Goal: Check status: Check status

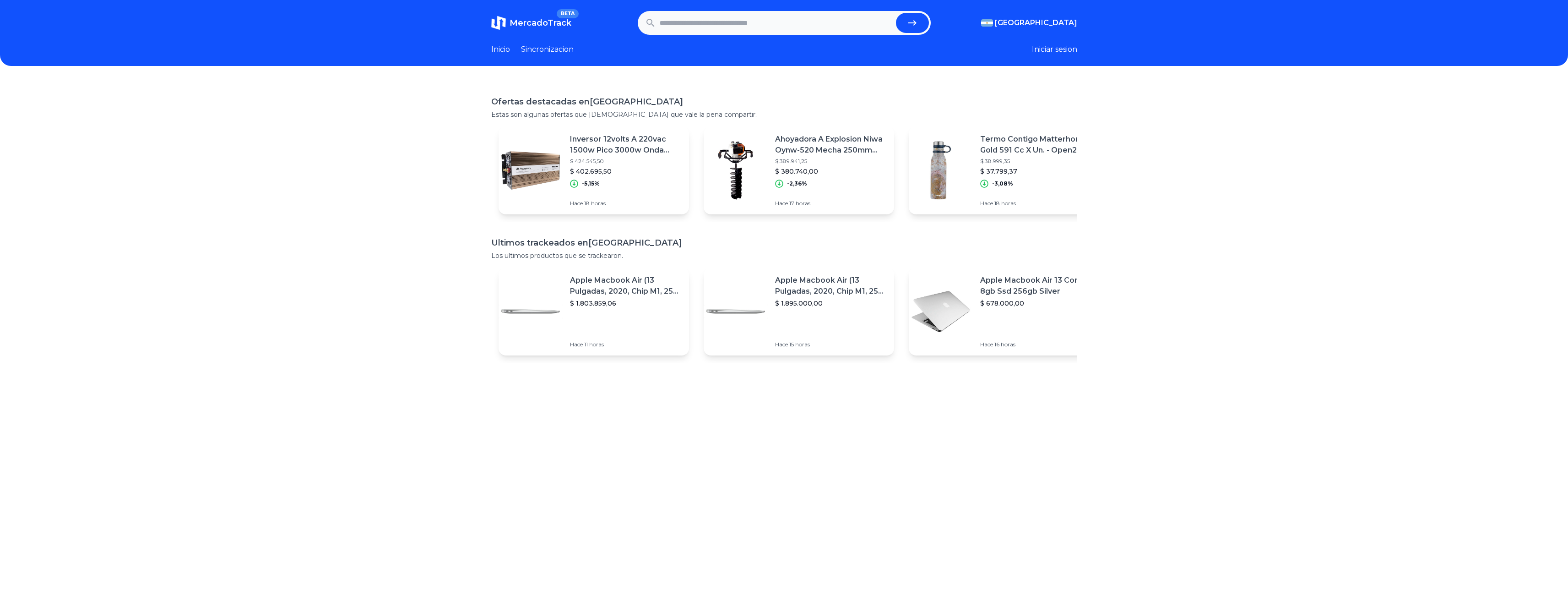
click at [1045, 15] on section "MercadoTrack BETA [GEOGRAPHIC_DATA] [GEOGRAPHIC_DATA] [GEOGRAPHIC_DATA] [GEOGRA…" at bounding box center [785, 22] width 586 height 24
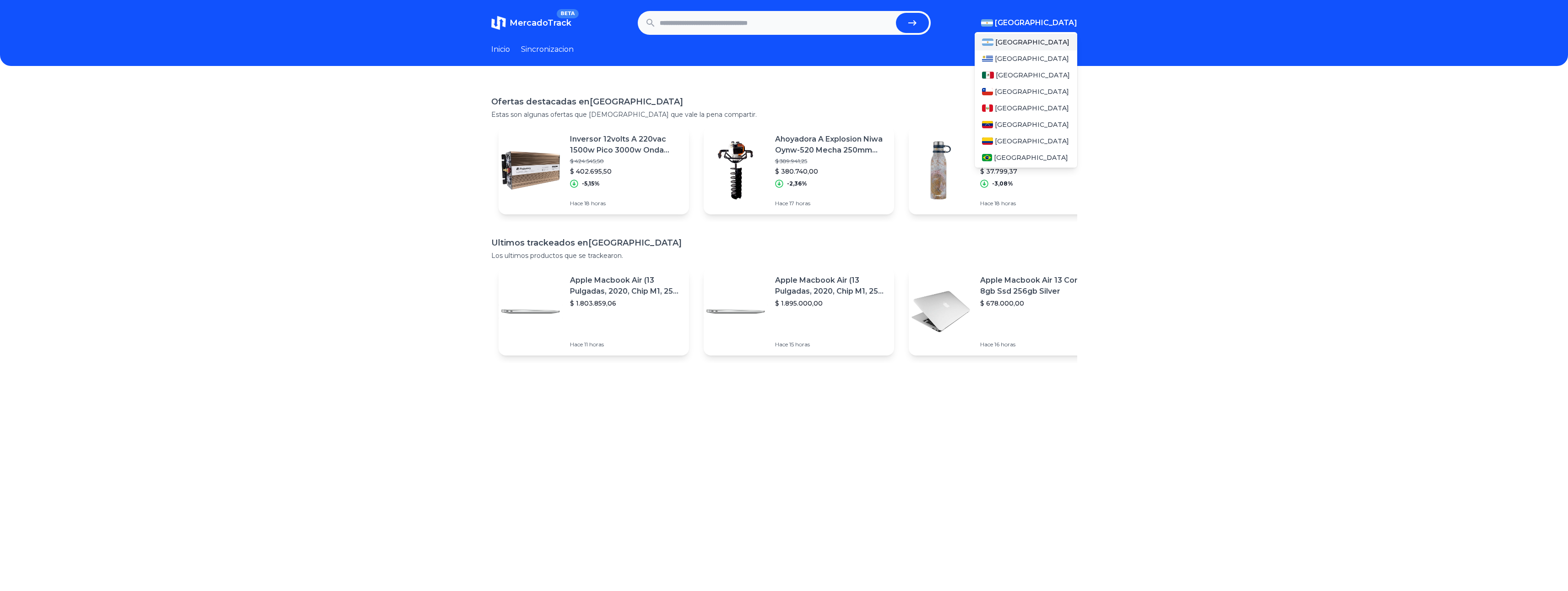
click at [1047, 20] on span "[GEOGRAPHIC_DATA]" at bounding box center [1037, 23] width 83 height 11
click at [1008, 90] on span "[GEOGRAPHIC_DATA]" at bounding box center [1032, 92] width 74 height 9
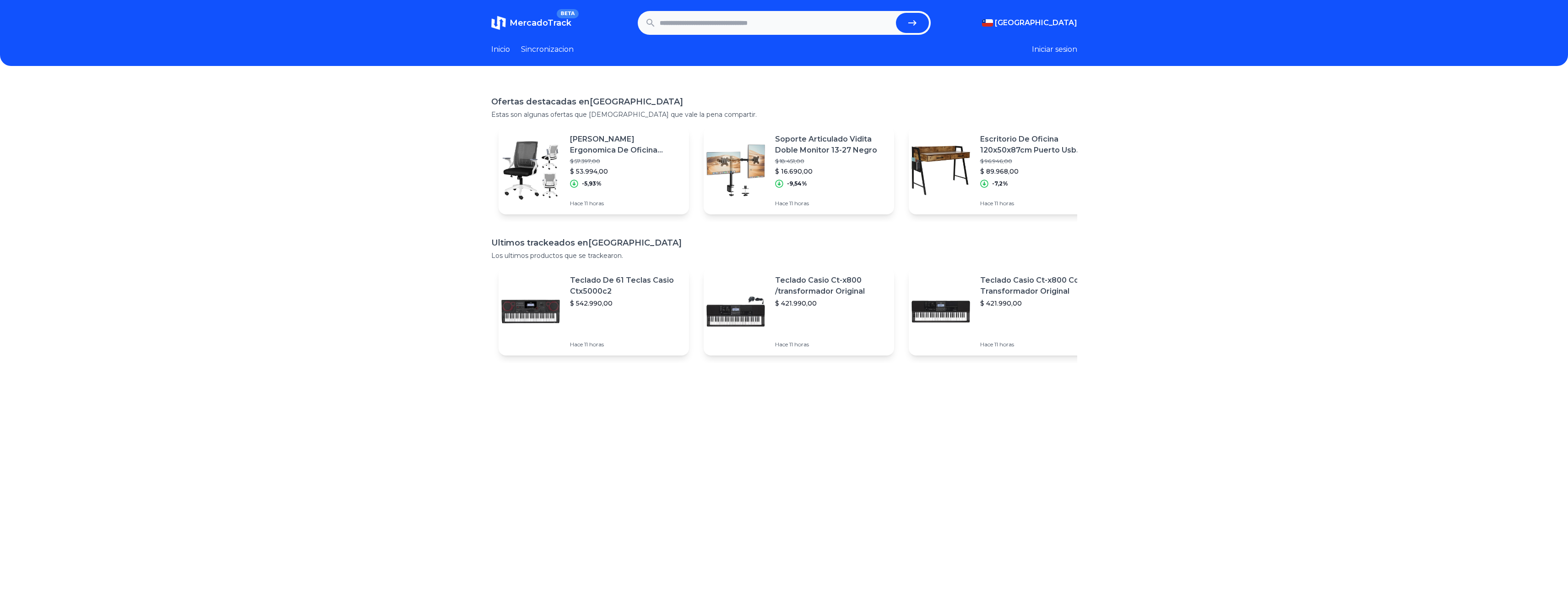
click at [771, 27] on input "text" at bounding box center [776, 23] width 233 height 20
paste input "**********"
click at [912, 24] on icon "submit" at bounding box center [913, 23] width 11 height 11
type input "**********"
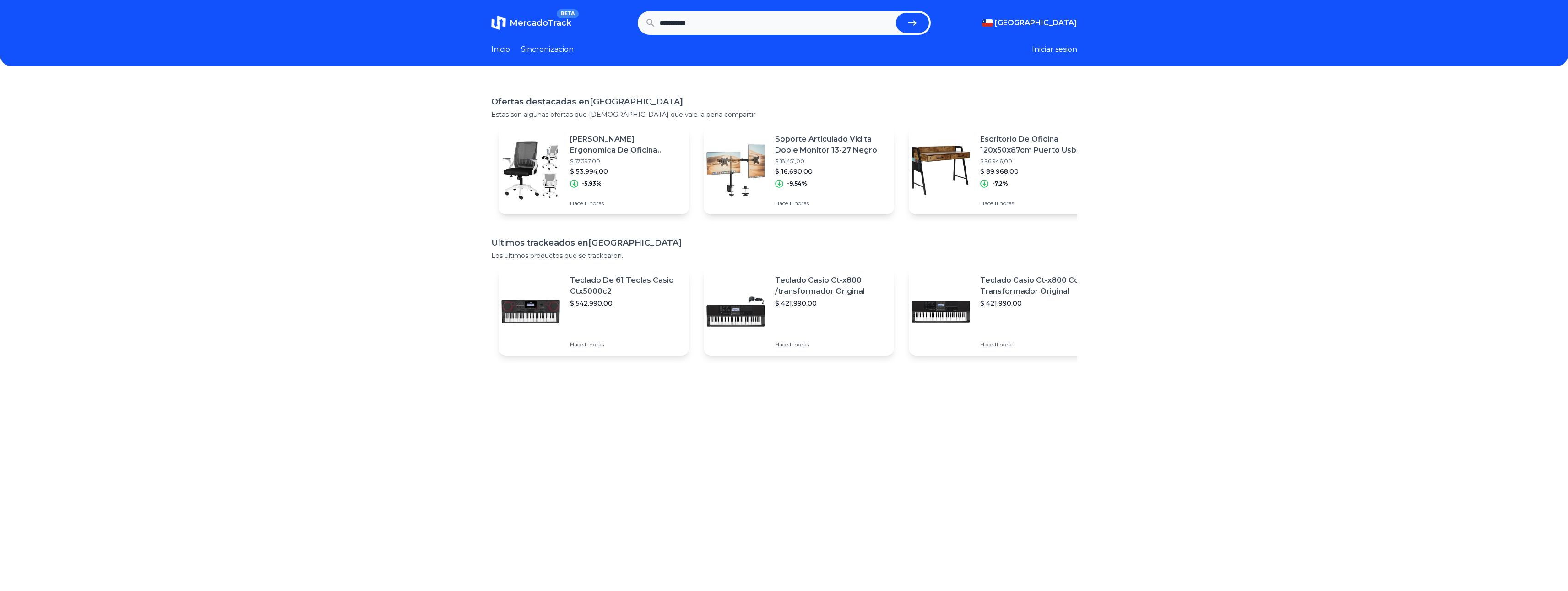
scroll to position [0, 0]
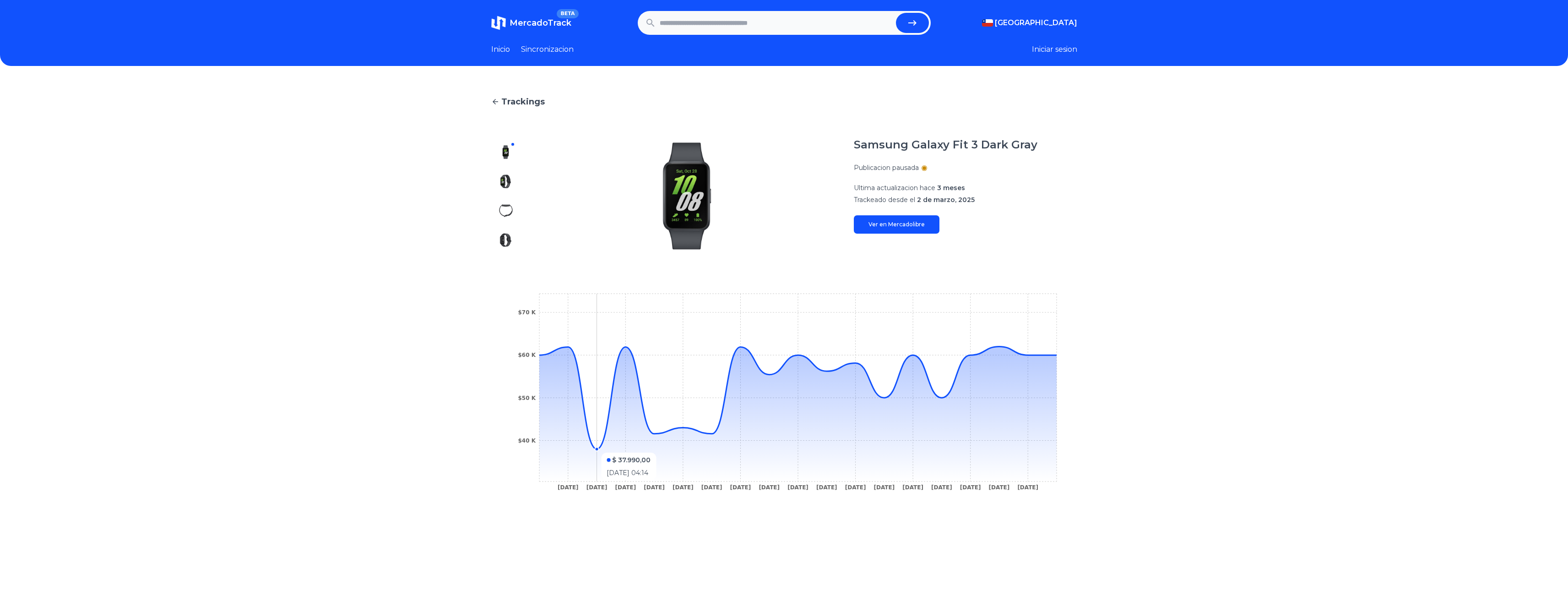
click at [599, 448] on circle at bounding box center [596, 449] width 4 height 4
click at [511, 181] on img at bounding box center [505, 181] width 15 height 15
click at [508, 211] on img at bounding box center [505, 211] width 15 height 15
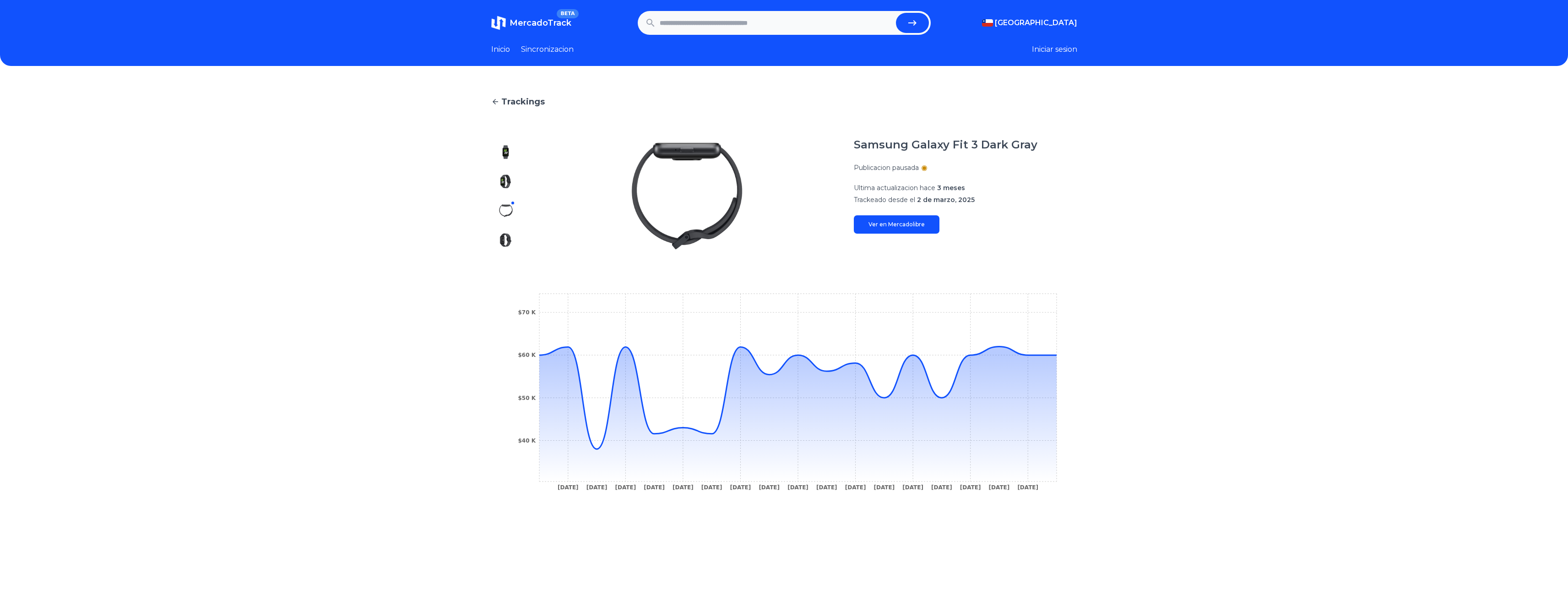
click at [511, 233] on img at bounding box center [505, 240] width 15 height 15
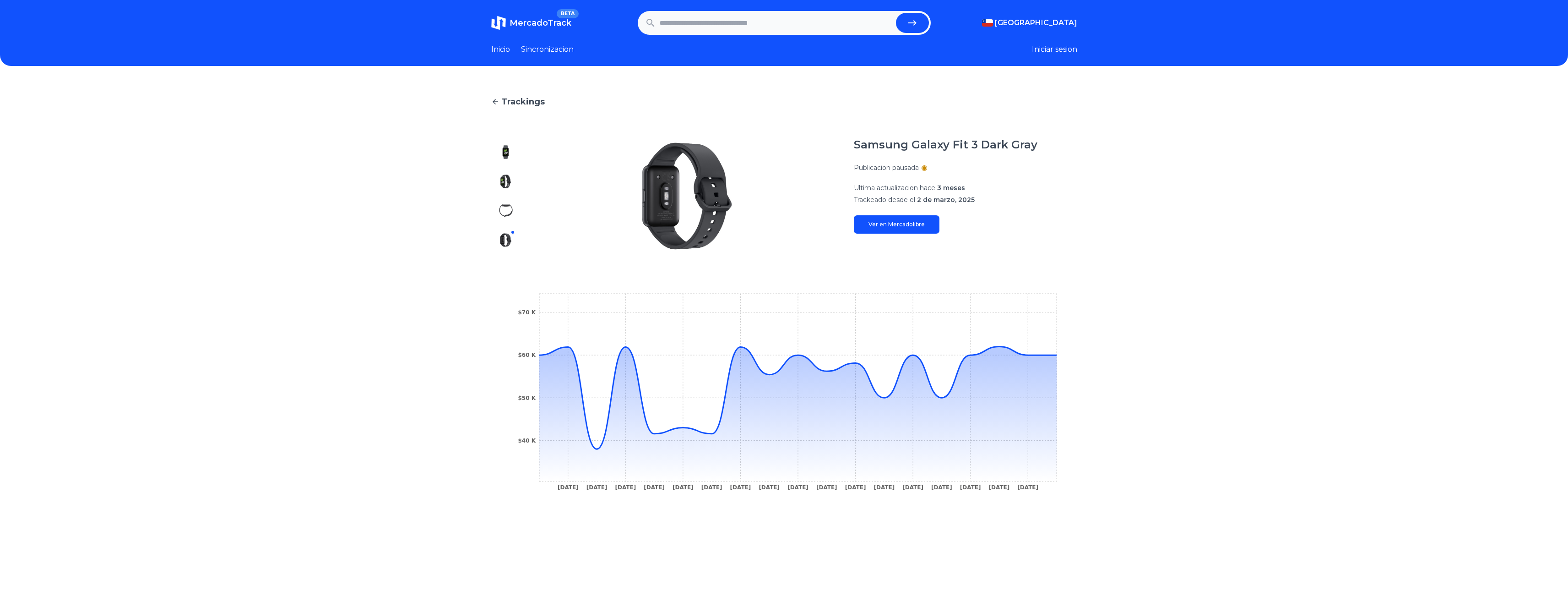
click at [510, 214] on img at bounding box center [505, 211] width 15 height 15
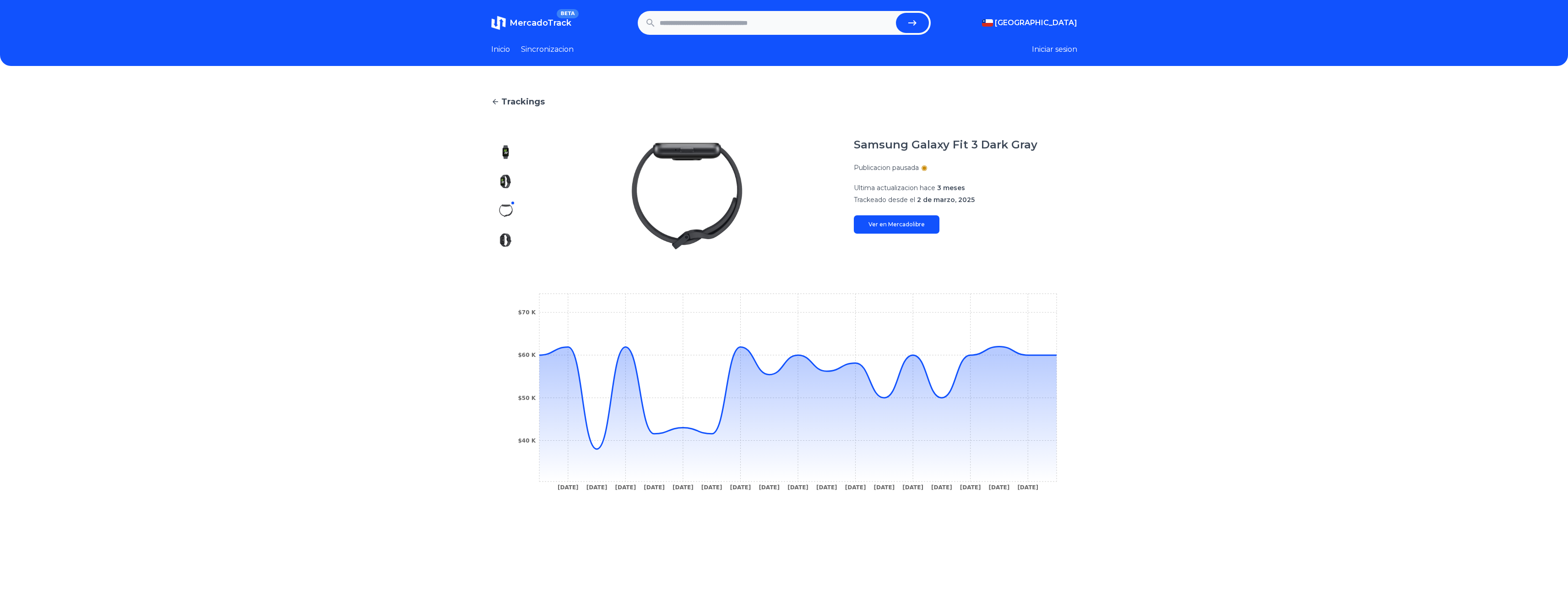
click at [510, 184] on img at bounding box center [505, 181] width 15 height 15
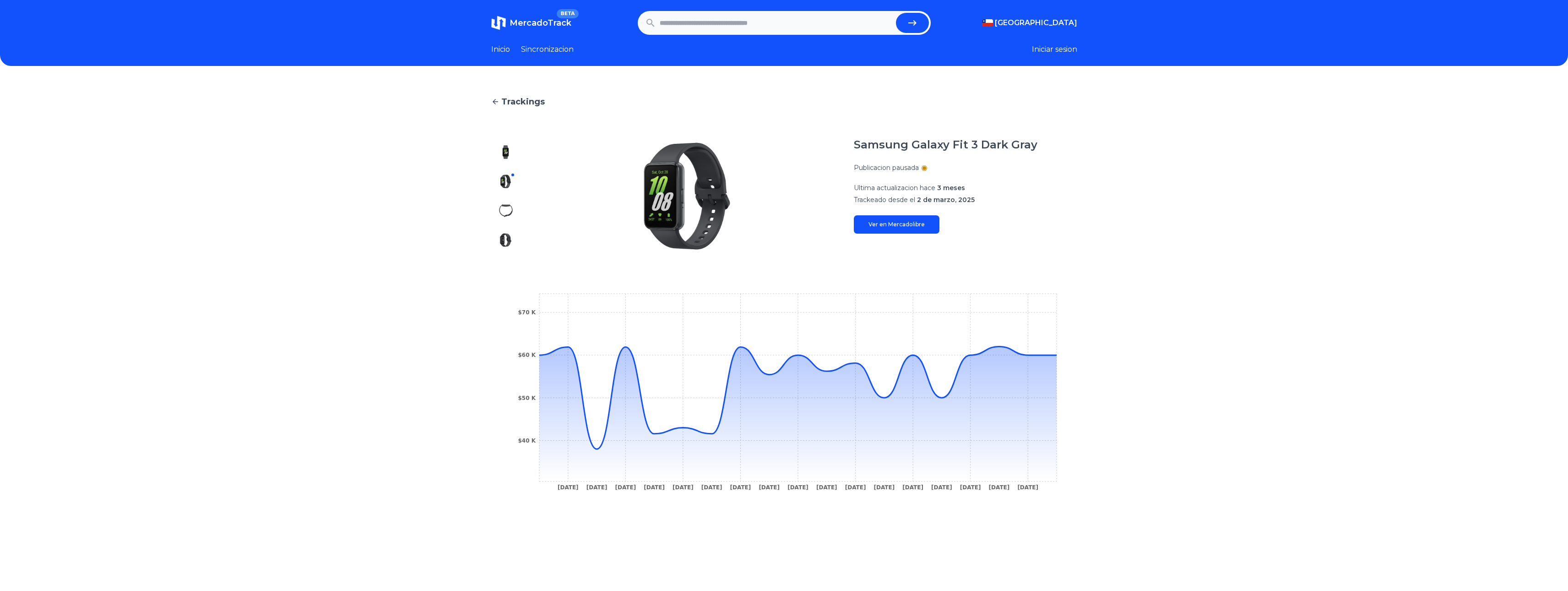
click at [510, 156] on img at bounding box center [505, 152] width 15 height 15
